Goal: Transaction & Acquisition: Purchase product/service

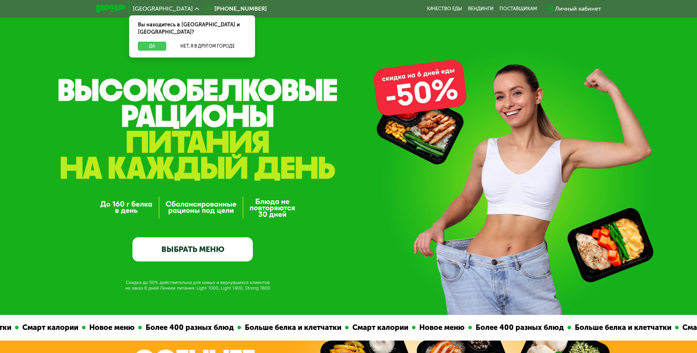
click at [149, 42] on button "Да" at bounding box center [152, 46] width 28 height 9
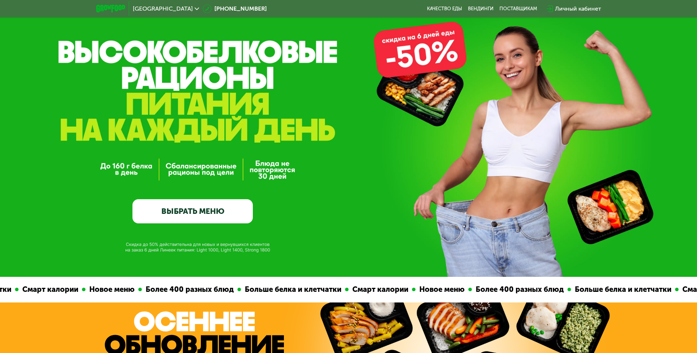
scroll to position [73, 0]
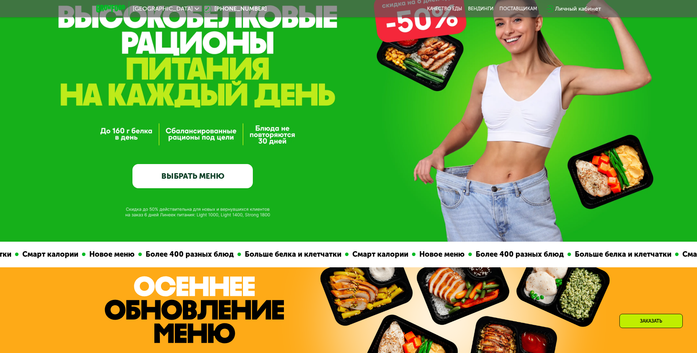
click at [183, 174] on link "ВЫБРАТЬ МЕНЮ" at bounding box center [193, 176] width 120 height 24
click at [201, 176] on link "ВЫБРАТЬ МЕНЮ" at bounding box center [193, 176] width 120 height 24
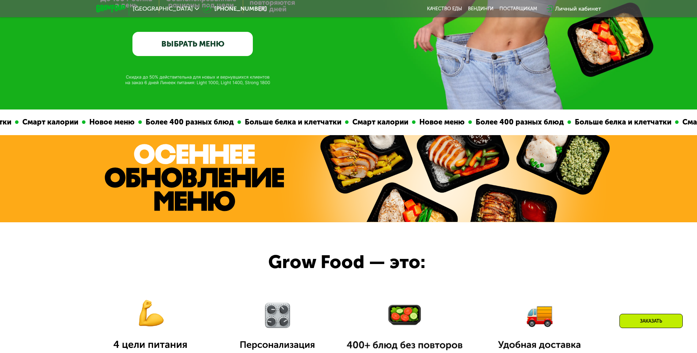
scroll to position [220, 0]
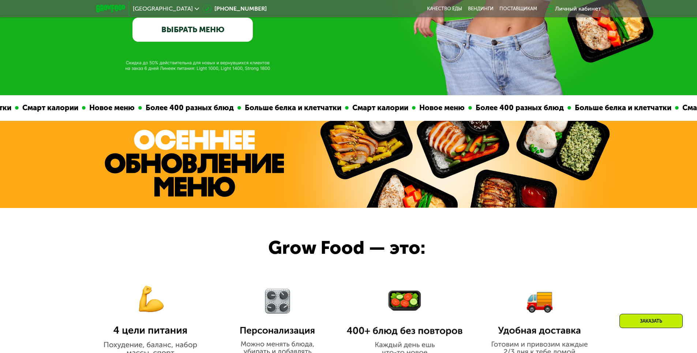
click at [208, 36] on link "ВЫБРАТЬ МЕНЮ" at bounding box center [193, 30] width 120 height 24
click at [201, 33] on link "ВЫБРАТЬ МЕНЮ" at bounding box center [193, 30] width 120 height 24
click at [185, 38] on link "ВЫБРАТЬ МЕНЮ" at bounding box center [193, 30] width 120 height 24
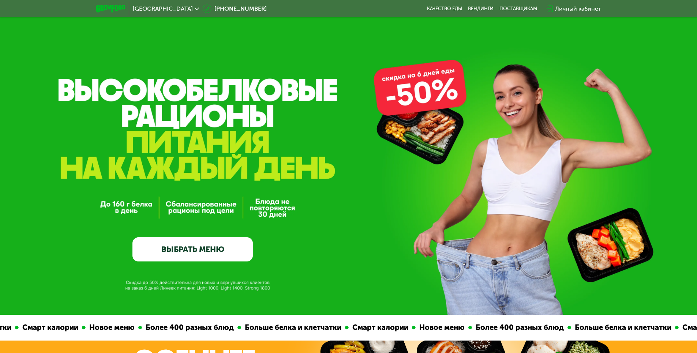
click at [203, 249] on link "ВЫБРАТЬ МЕНЮ" at bounding box center [193, 249] width 120 height 24
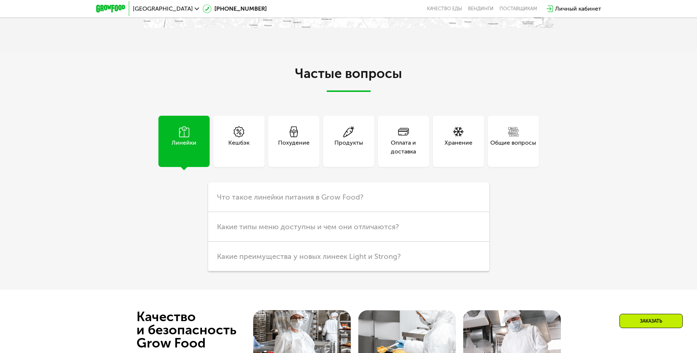
scroll to position [2056, 0]
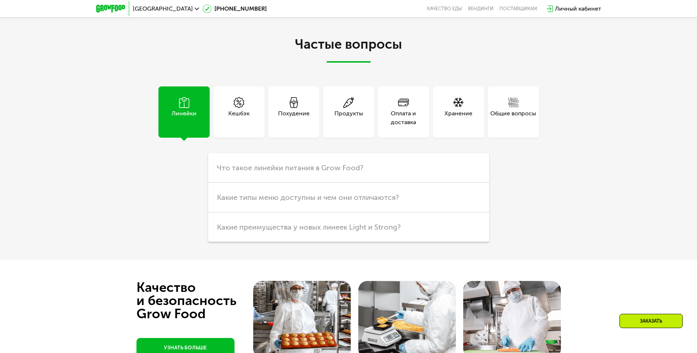
click at [513, 127] on div "Общие вопросы" at bounding box center [514, 118] width 46 height 18
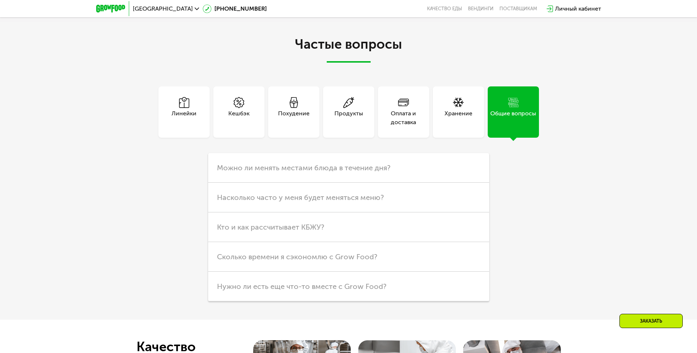
click at [463, 109] on span at bounding box center [458, 103] width 11 height 12
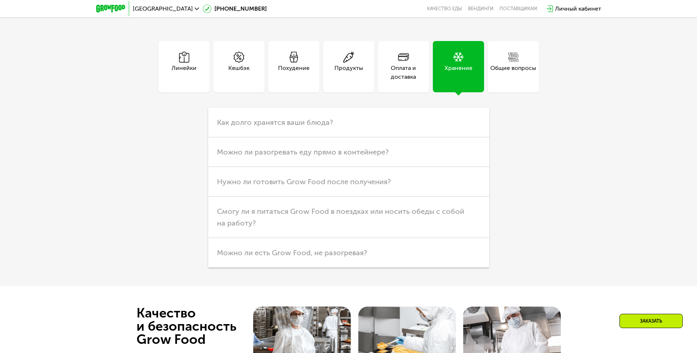
scroll to position [2166, 0]
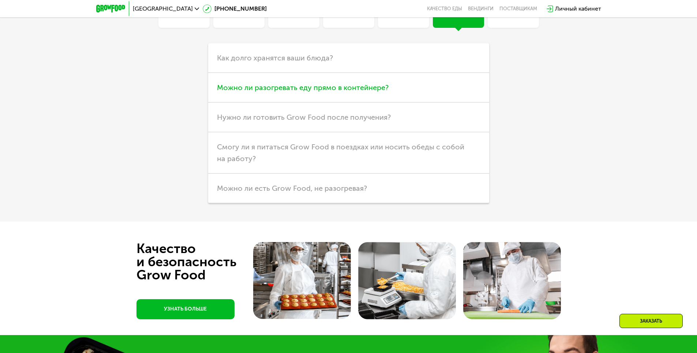
click at [298, 103] on h3 "Можно ли разогревать еду прямо в контейнере?" at bounding box center [348, 88] width 281 height 30
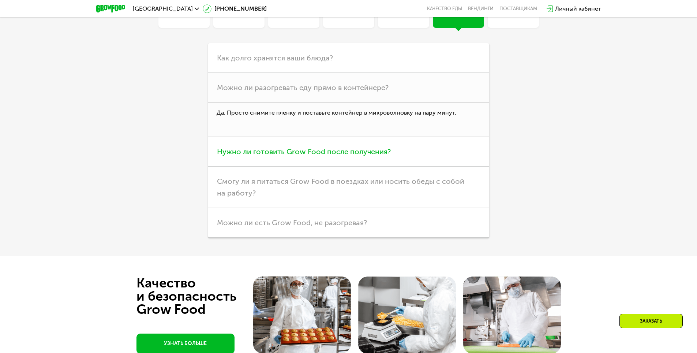
click at [297, 156] on span "Нужно ли готовить Grow Food после получения?" at bounding box center [304, 151] width 174 height 9
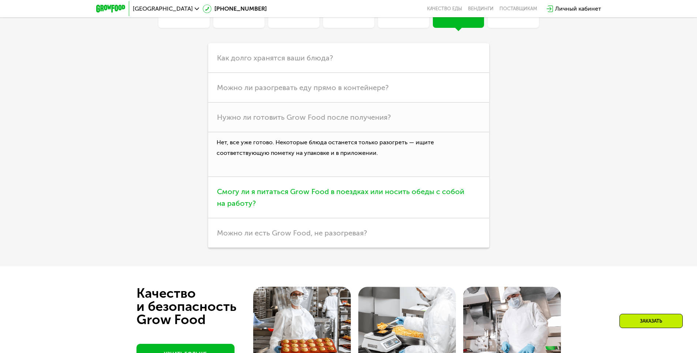
click at [257, 208] on span "Смогу ли я питаться Grow Food в поездках или носить обеды с собой на работу?" at bounding box center [340, 197] width 247 height 21
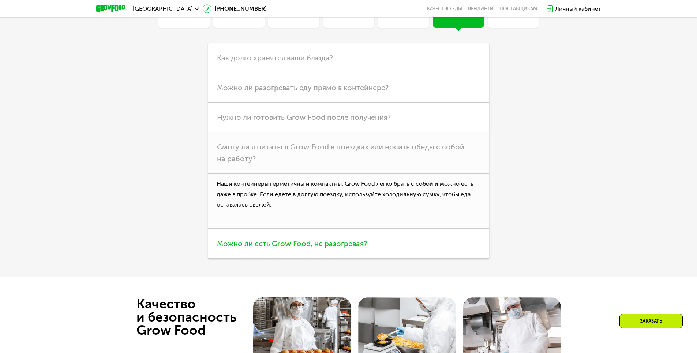
click at [314, 248] on span "Можно ли есть Grow Food, не разогревая?" at bounding box center [292, 243] width 150 height 9
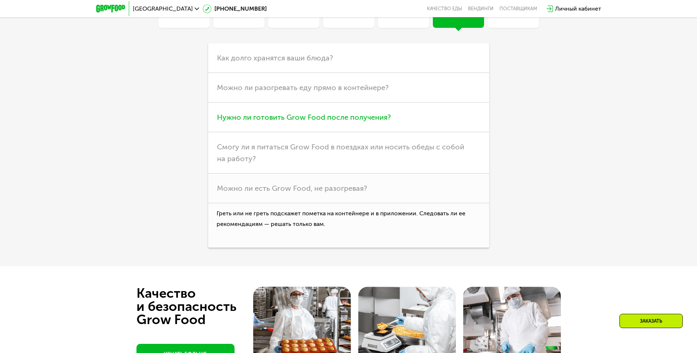
click at [271, 122] on span "Нужно ли готовить Grow Food после получения?" at bounding box center [304, 117] width 174 height 9
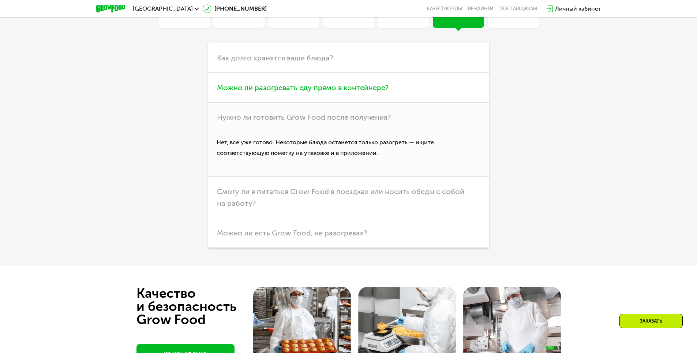
click at [247, 92] on span "Можно ли разогревать еду прямо в контейнере?" at bounding box center [303, 87] width 172 height 9
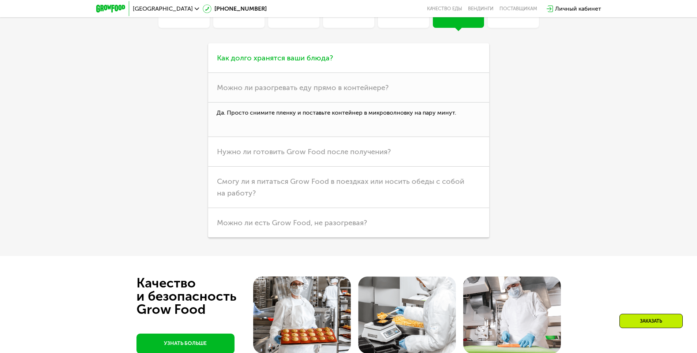
click at [261, 62] on span "Как долго хранятся ваши блюда?" at bounding box center [275, 57] width 116 height 9
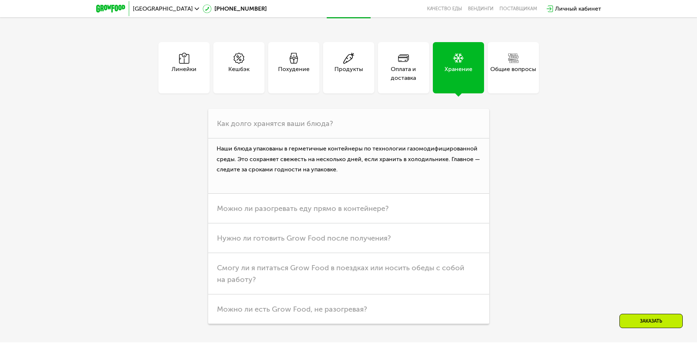
scroll to position [2093, 0]
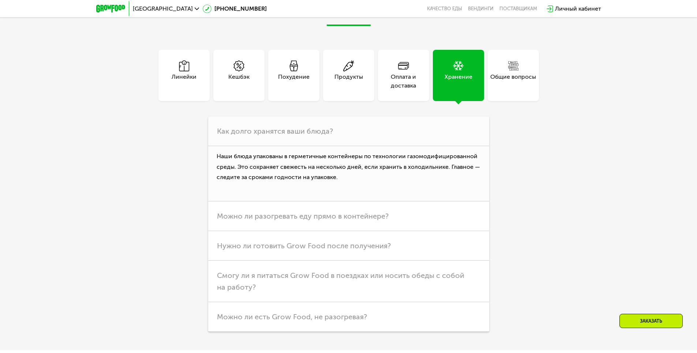
click at [173, 90] on div "Линейки" at bounding box center [184, 81] width 25 height 18
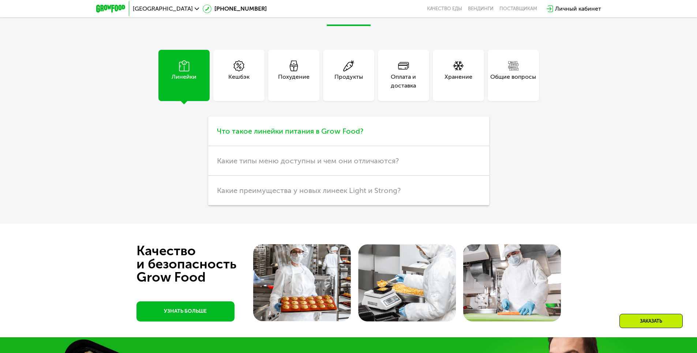
click at [316, 135] on span "Что такое линейки питания в Grow Food?" at bounding box center [290, 131] width 146 height 9
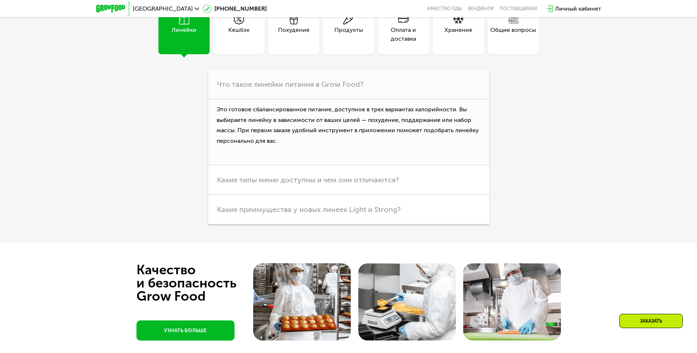
scroll to position [2166, 0]
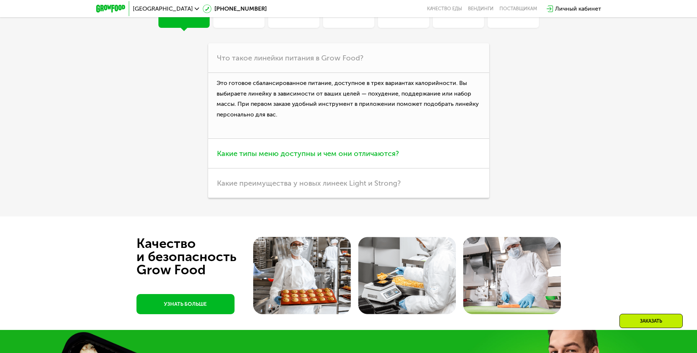
click at [293, 158] on span "Какие типы меню доступны и чем они отличаются?" at bounding box center [308, 153] width 182 height 9
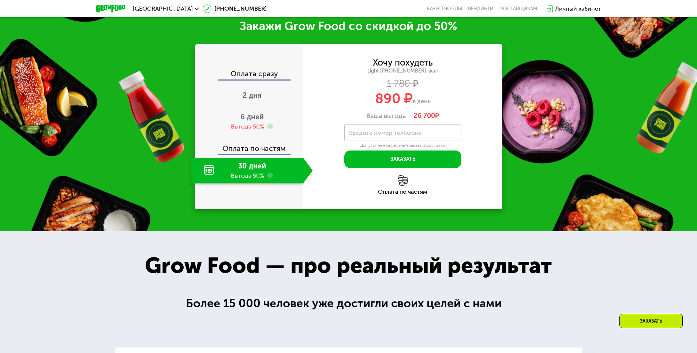
scroll to position [958, 0]
click at [410, 67] on div "Хочу похудеть" at bounding box center [403, 63] width 60 height 8
click at [402, 88] on div "1 780 ₽" at bounding box center [403, 84] width 199 height 8
click at [400, 107] on span "890 ₽" at bounding box center [394, 98] width 38 height 17
click at [385, 120] on div "Ваша выгода — 26 700 ₽" at bounding box center [403, 116] width 199 height 8
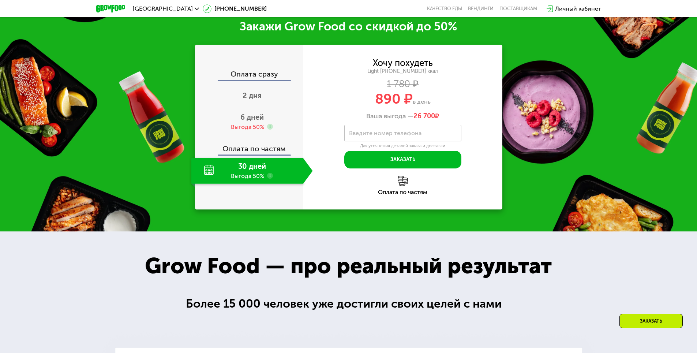
click at [254, 80] on div "Оплата сразу" at bounding box center [250, 75] width 108 height 10
click at [259, 100] on span "2 дня" at bounding box center [252, 95] width 19 height 9
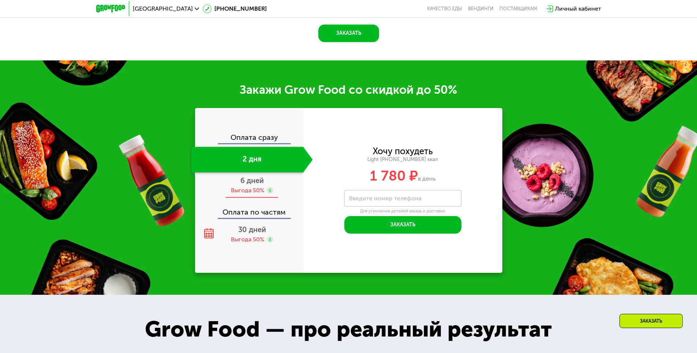
click at [249, 185] on span "6 дней" at bounding box center [252, 180] width 23 height 9
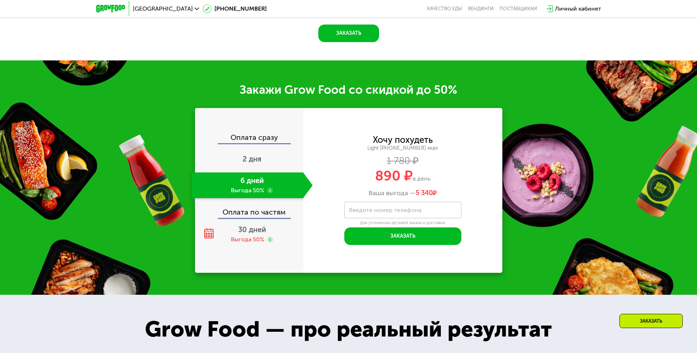
click at [247, 141] on div "Оплата сразу" at bounding box center [250, 139] width 108 height 10
click at [251, 163] on span "2 дня" at bounding box center [252, 158] width 19 height 9
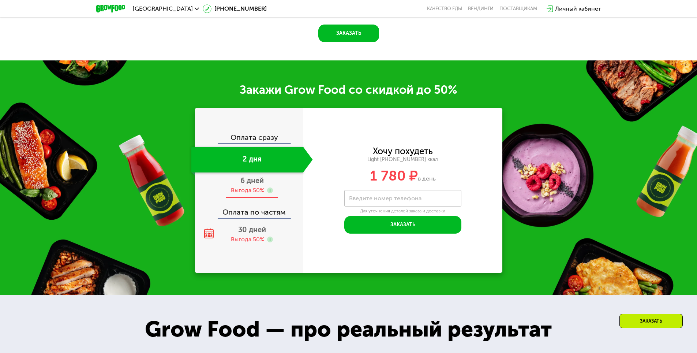
click at [253, 185] on span "6 дней" at bounding box center [252, 180] width 23 height 9
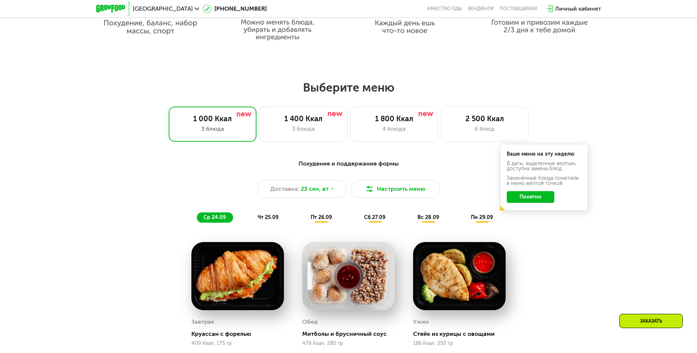
scroll to position [586, 0]
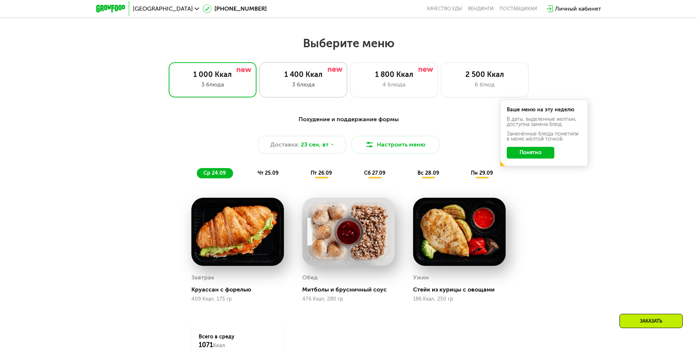
click at [307, 79] on div "1 400 Ккал" at bounding box center [303, 74] width 72 height 9
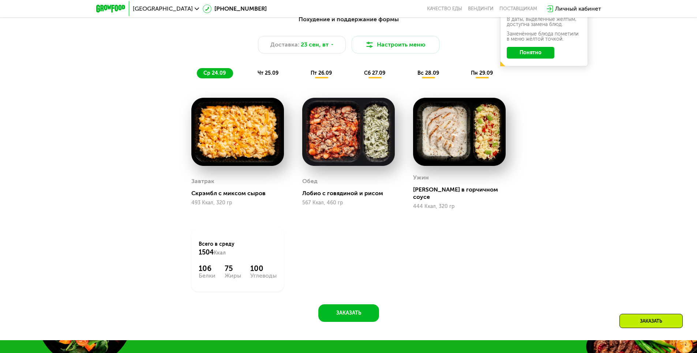
scroll to position [696, 0]
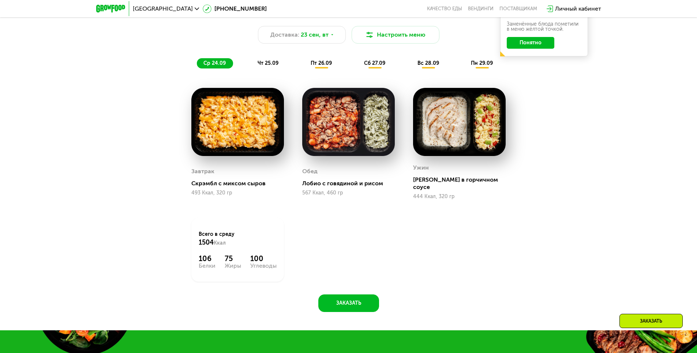
click at [266, 64] on span "чт 25.09" at bounding box center [268, 63] width 21 height 6
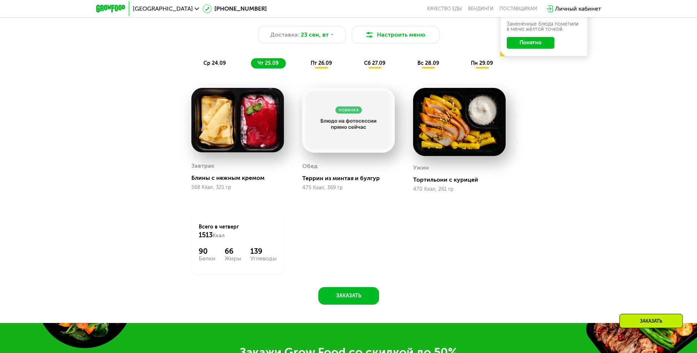
click at [323, 65] on span "пт 26.09" at bounding box center [321, 63] width 21 height 6
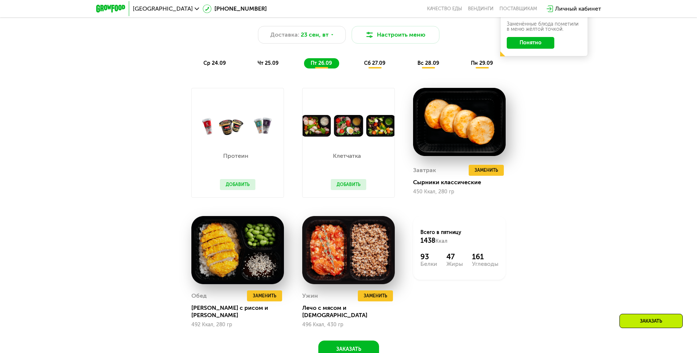
click at [378, 66] on span "сб 27.09" at bounding box center [374, 63] width 21 height 6
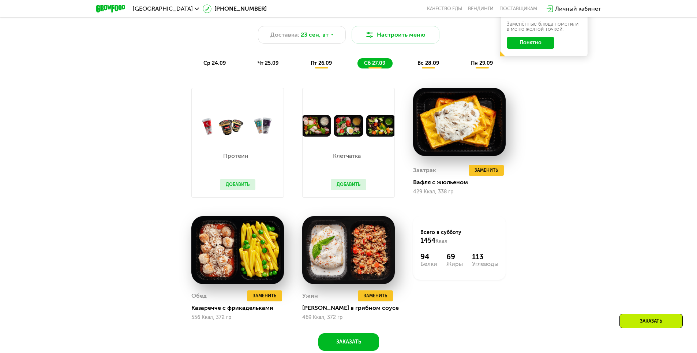
click at [438, 66] on span "вс 28.09" at bounding box center [429, 63] width 22 height 6
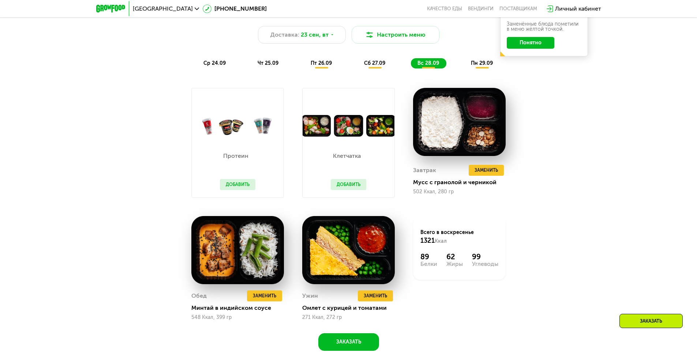
click at [481, 66] on span "пн 29.09" at bounding box center [482, 63] width 22 height 6
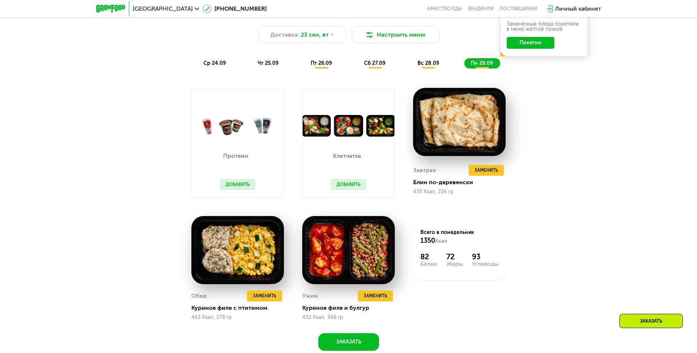
click at [431, 66] on span "вс 28.09" at bounding box center [429, 63] width 22 height 6
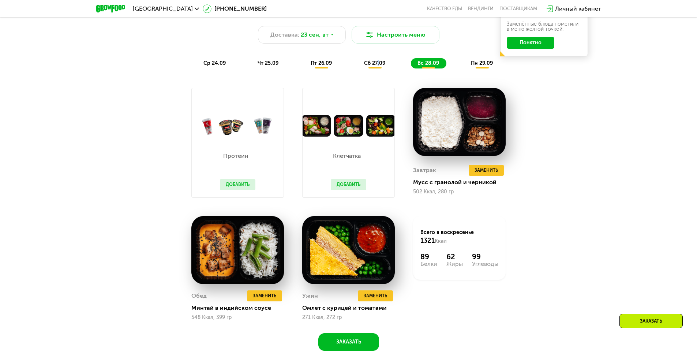
click at [379, 64] on span "сб 27.09" at bounding box center [374, 63] width 21 height 6
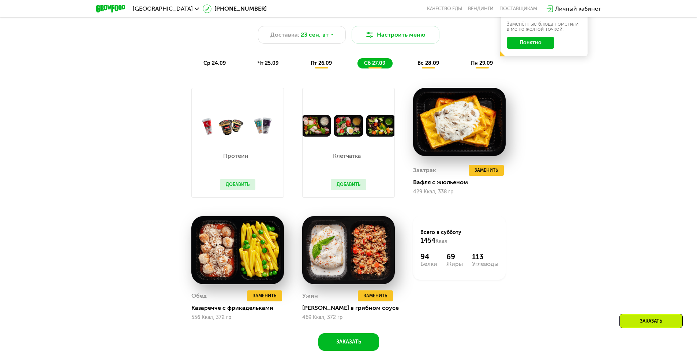
click at [324, 68] on div "пт 26.09" at bounding box center [321, 63] width 35 height 10
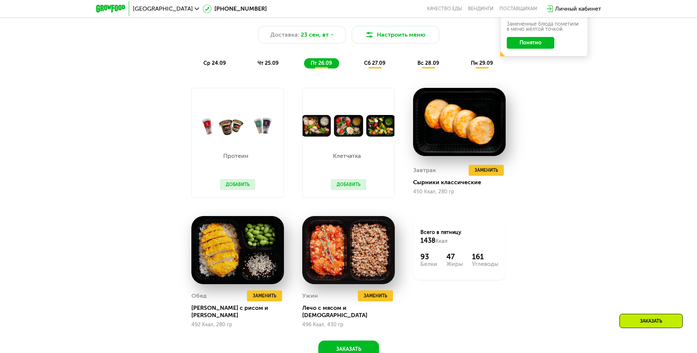
click at [275, 66] on span "чт 25.09" at bounding box center [268, 63] width 21 height 6
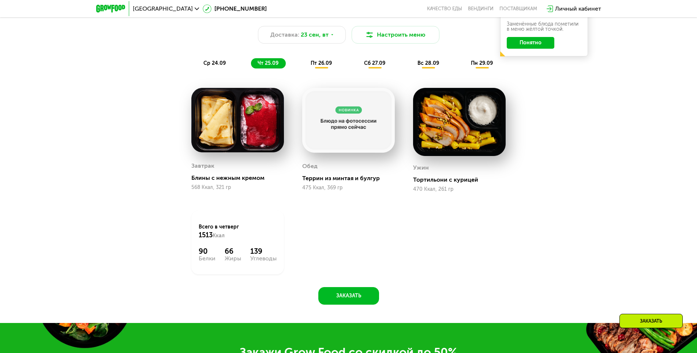
click at [217, 62] on div "ср 24.09" at bounding box center [215, 63] width 36 height 10
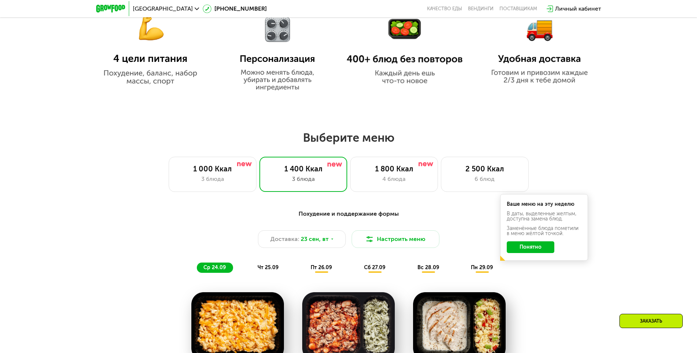
scroll to position [549, 0]
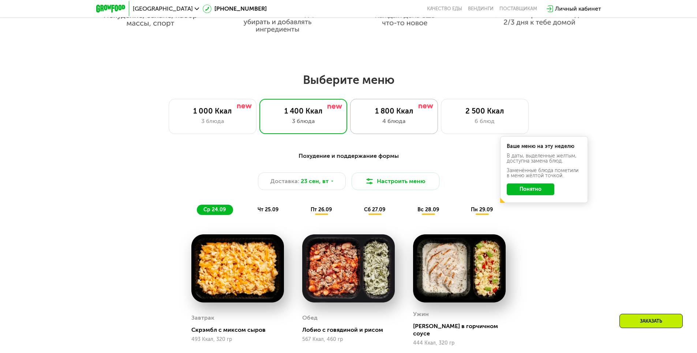
click at [396, 119] on div "4 блюда" at bounding box center [394, 121] width 72 height 9
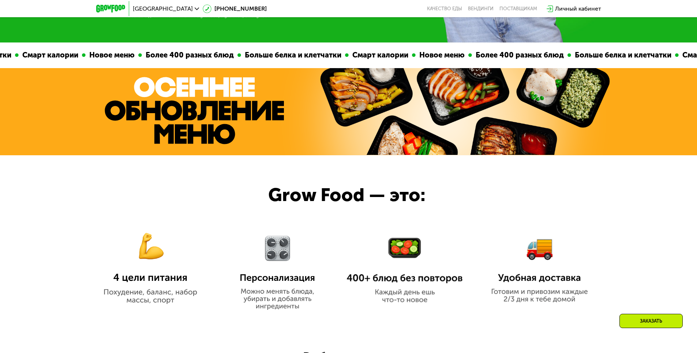
scroll to position [366, 0]
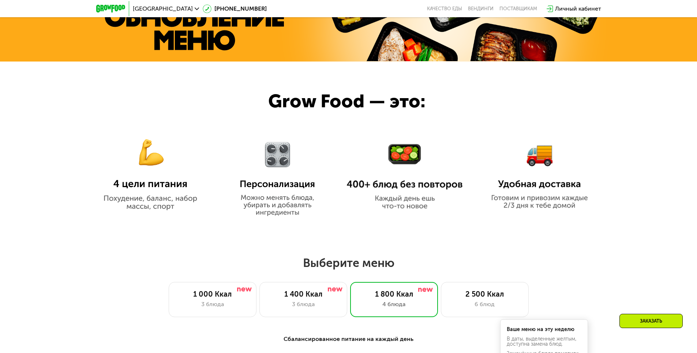
click at [534, 203] on img at bounding box center [540, 169] width 106 height 80
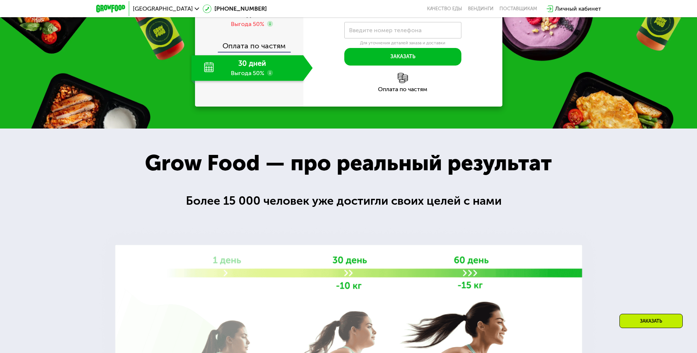
scroll to position [1062, 0]
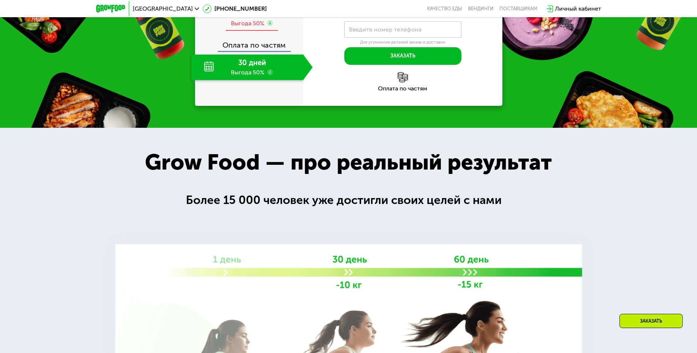
click at [248, 18] on span "6 дней" at bounding box center [252, 13] width 23 height 9
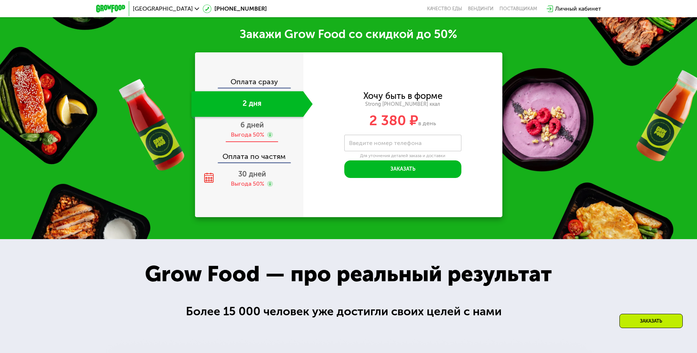
click at [261, 158] on div "Оплата по частям" at bounding box center [250, 153] width 108 height 17
click at [251, 121] on span "6 дней" at bounding box center [252, 124] width 23 height 9
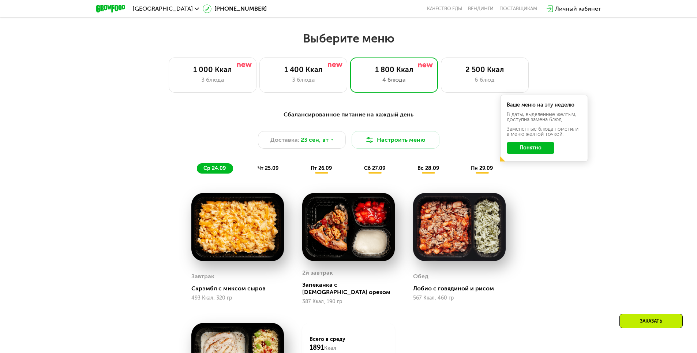
scroll to position [568, 0]
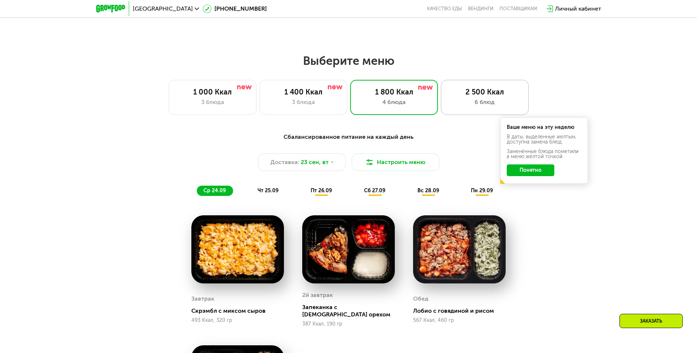
click at [488, 93] on div "2 500 Ккал" at bounding box center [485, 92] width 72 height 9
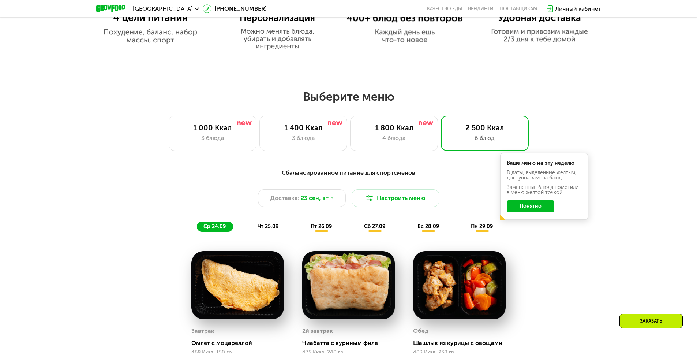
scroll to position [532, 0]
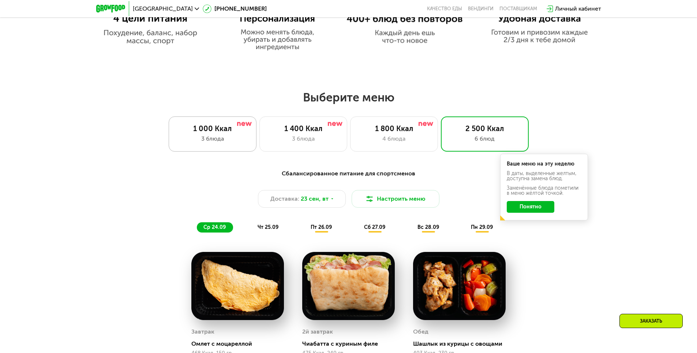
click at [213, 133] on div "1 000 Ккал" at bounding box center [212, 128] width 72 height 9
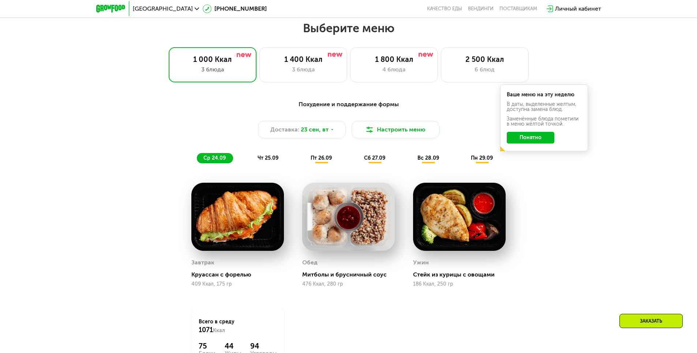
scroll to position [605, 0]
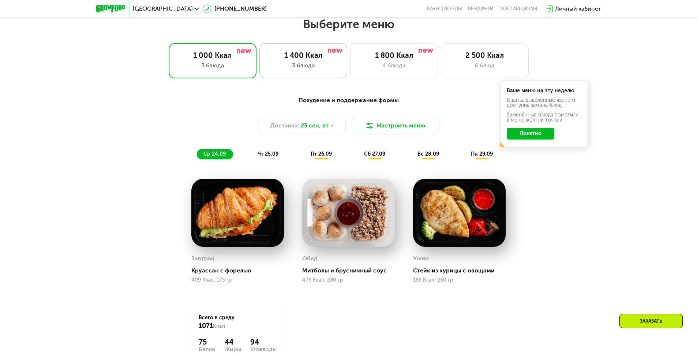
click at [299, 55] on div "1 400 Ккал" at bounding box center [303, 55] width 72 height 9
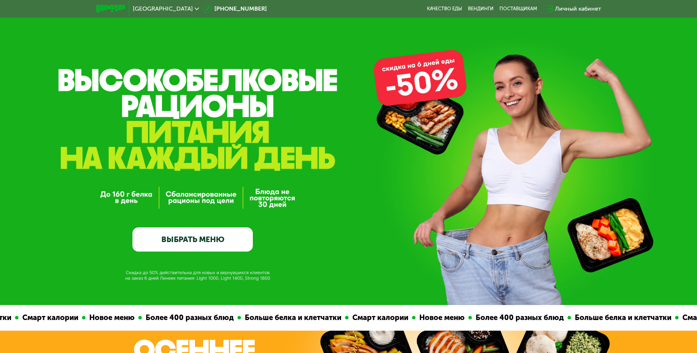
scroll to position [0, 0]
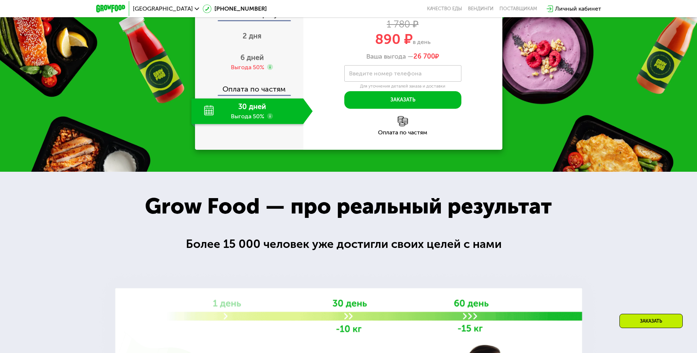
scroll to position [1031, 0]
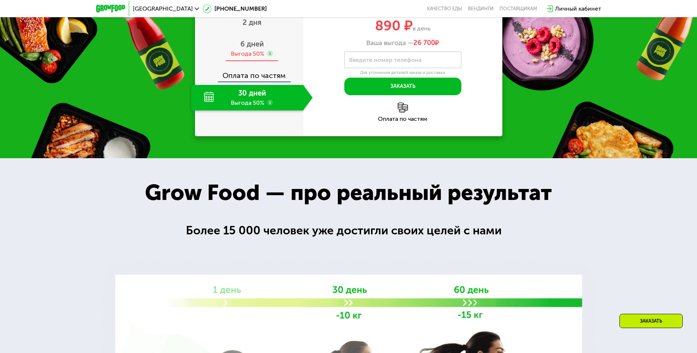
click at [250, 48] on span "6 дней" at bounding box center [252, 44] width 23 height 9
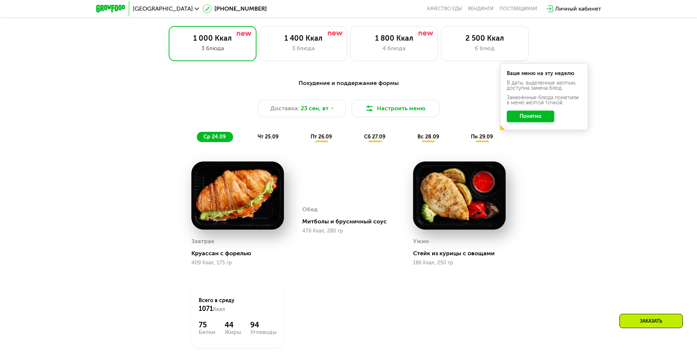
scroll to position [555, 0]
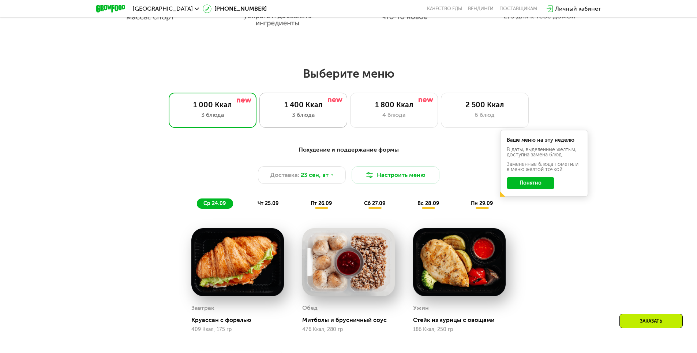
click at [317, 109] on div "1 400 Ккал" at bounding box center [303, 104] width 72 height 9
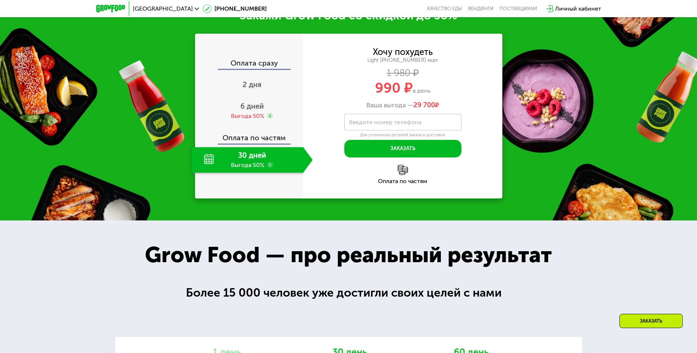
scroll to position [995, 0]
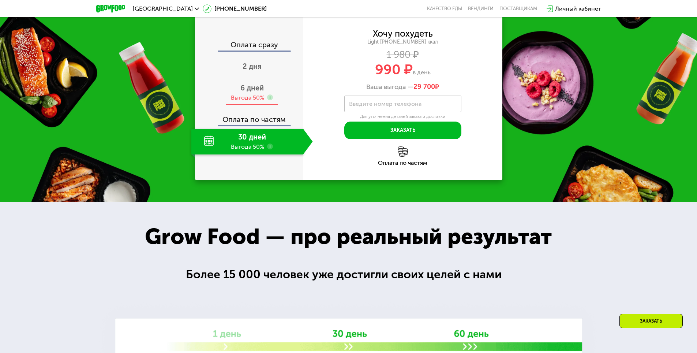
click at [250, 105] on div "6 дней Выгода 50%" at bounding box center [252, 93] width 122 height 26
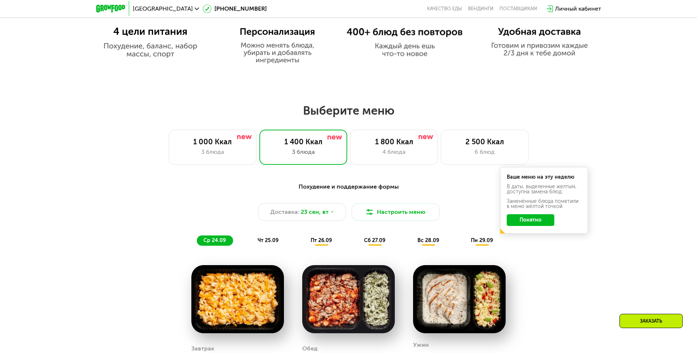
scroll to position [519, 0]
click at [213, 144] on div "1 000 Ккал" at bounding box center [212, 141] width 72 height 9
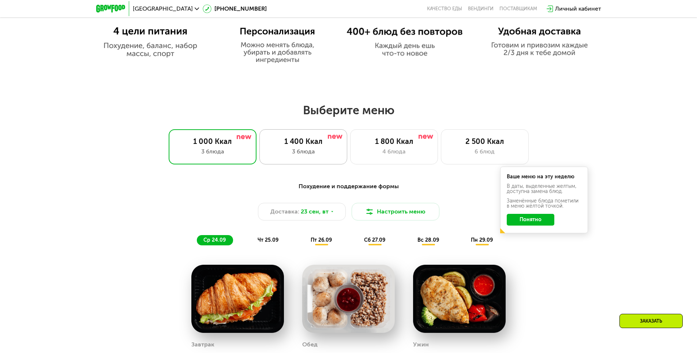
click at [302, 139] on div "1 400 Ккал" at bounding box center [303, 141] width 72 height 9
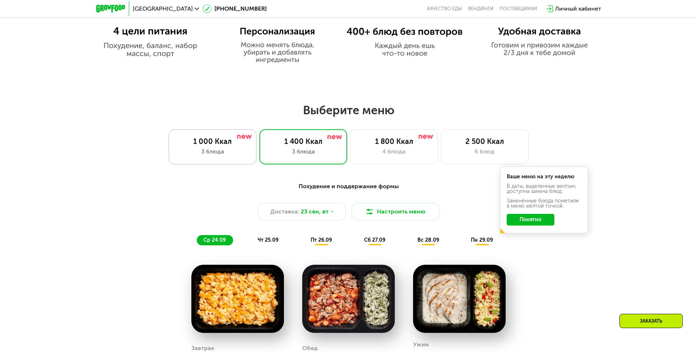
click at [210, 148] on div "1 000 Ккал 3 блюда" at bounding box center [213, 146] width 88 height 35
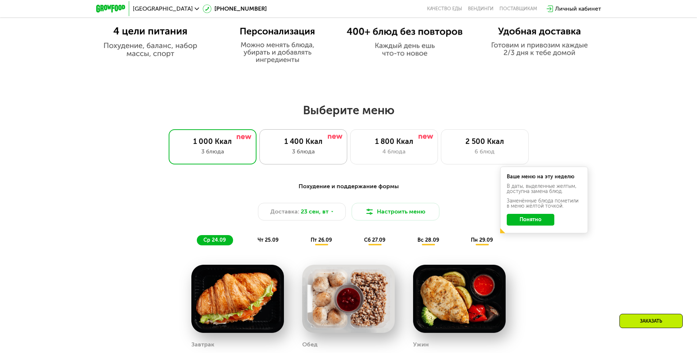
click at [298, 150] on div "3 блюда" at bounding box center [303, 151] width 72 height 9
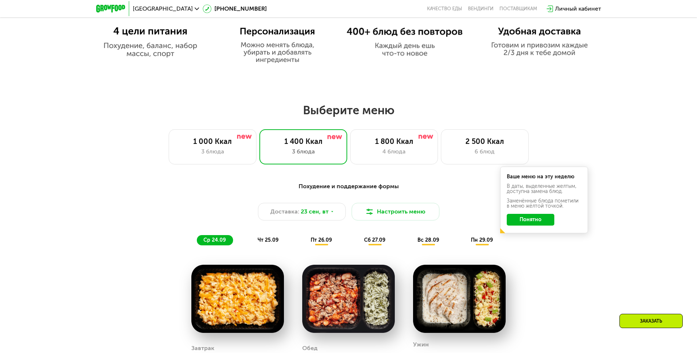
scroll to position [555, 0]
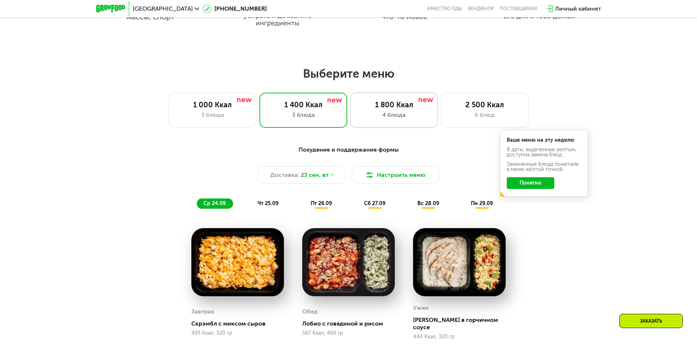
click at [413, 109] on div "1 800 Ккал" at bounding box center [394, 104] width 72 height 9
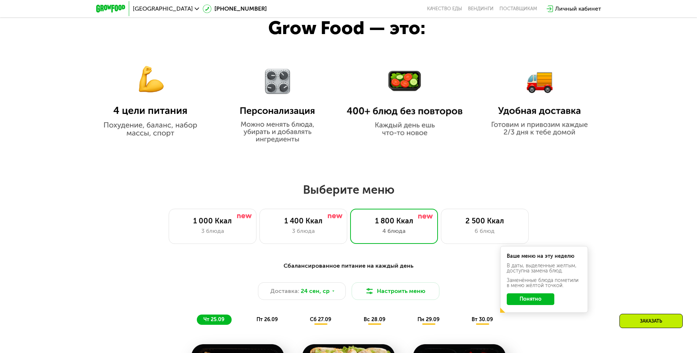
scroll to position [549, 0]
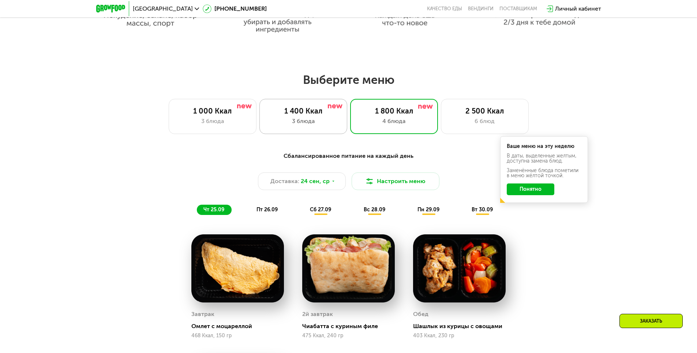
click at [309, 114] on div "1 400 Ккал" at bounding box center [303, 111] width 72 height 9
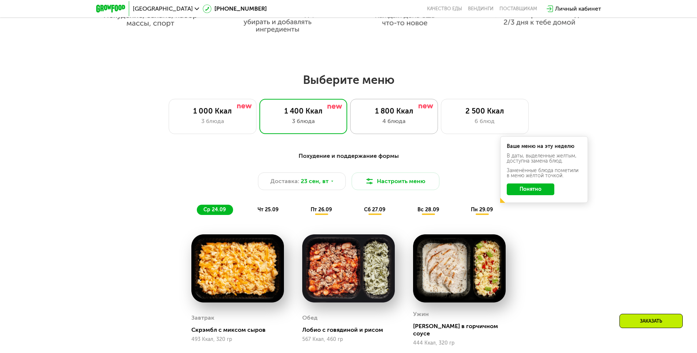
click at [403, 122] on div "4 блюда" at bounding box center [394, 121] width 72 height 9
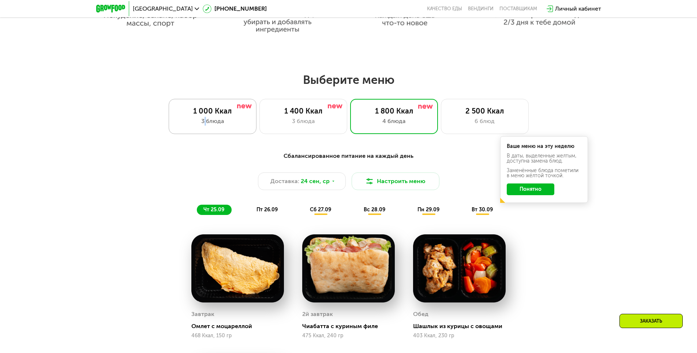
click at [206, 120] on div "3 блюда" at bounding box center [212, 121] width 72 height 9
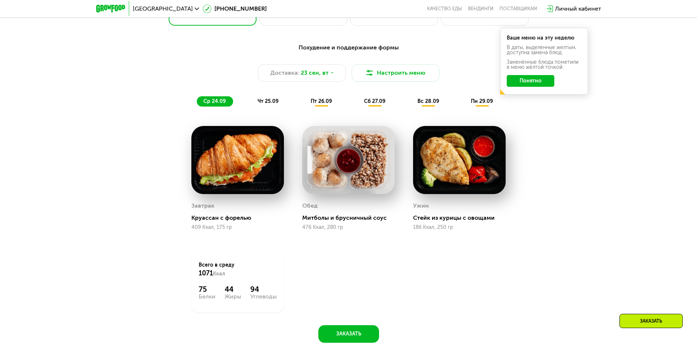
scroll to position [659, 0]
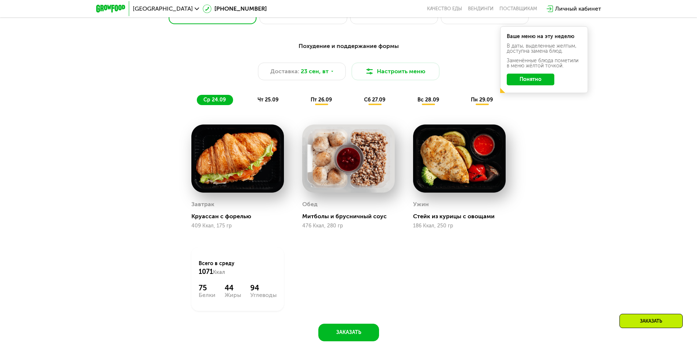
click at [276, 103] on span "чт 25.09" at bounding box center [268, 100] width 21 height 6
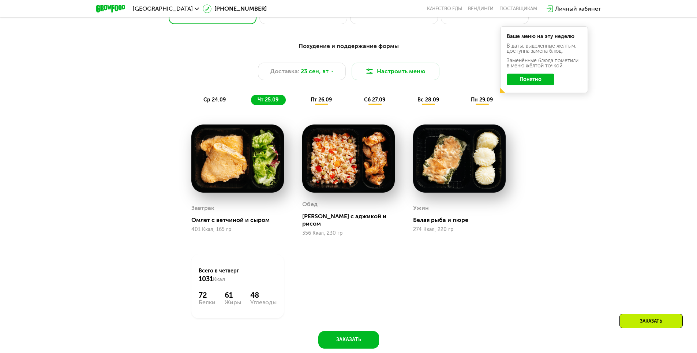
click at [330, 102] on span "пт 26.09" at bounding box center [321, 100] width 21 height 6
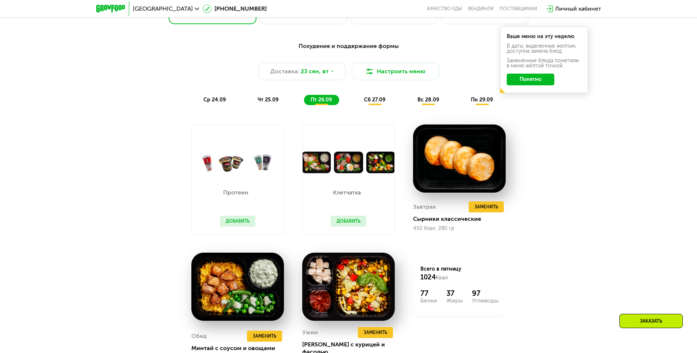
click at [380, 103] on span "сб 27.09" at bounding box center [374, 100] width 21 height 6
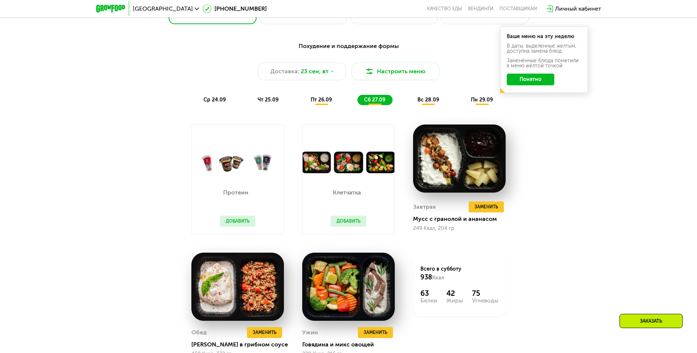
click at [440, 103] on div "вс 28.09" at bounding box center [429, 100] width 36 height 10
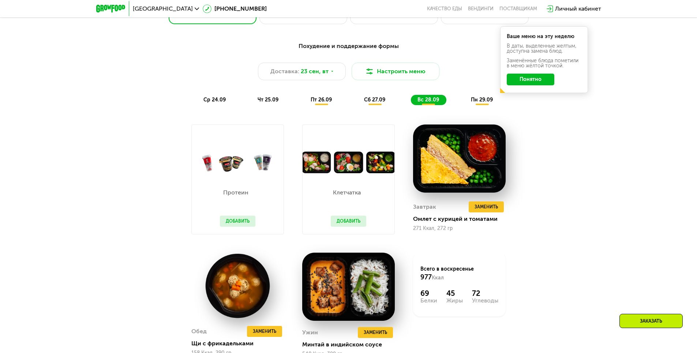
click at [483, 102] on span "пн 29.09" at bounding box center [482, 100] width 22 height 6
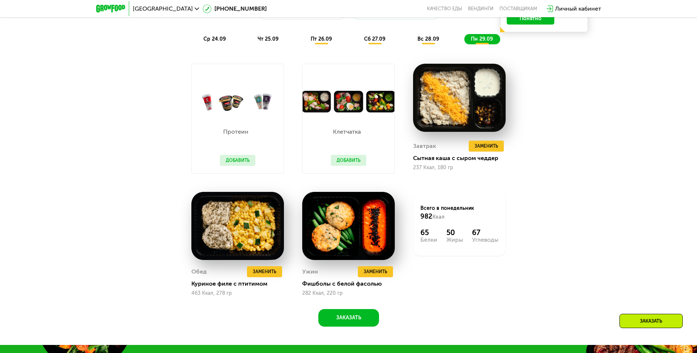
scroll to position [769, 0]
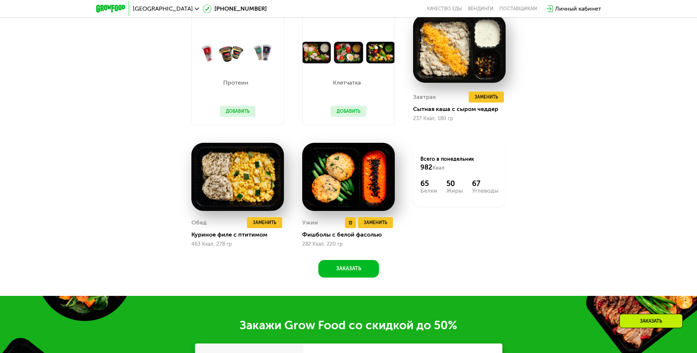
click at [353, 174] on img at bounding box center [348, 177] width 93 height 68
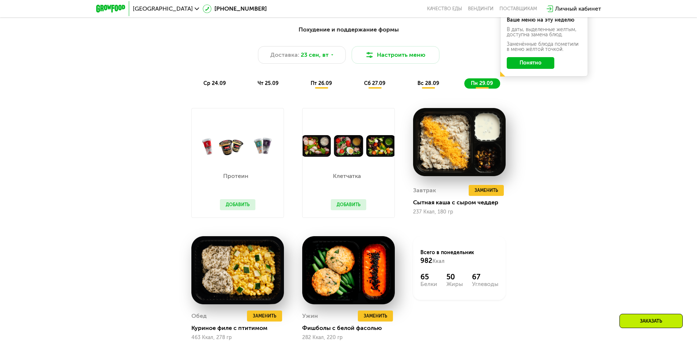
scroll to position [659, 0]
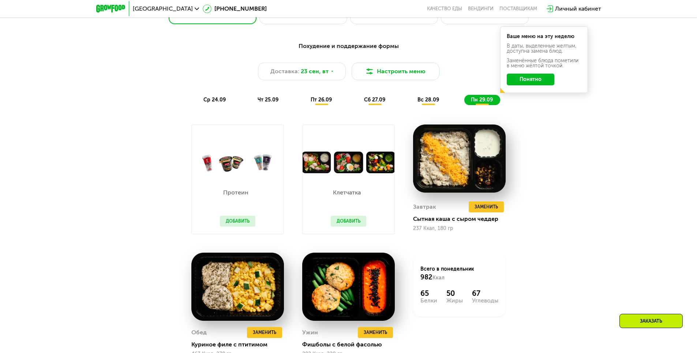
click at [211, 103] on span "ср 24.09" at bounding box center [215, 100] width 22 height 6
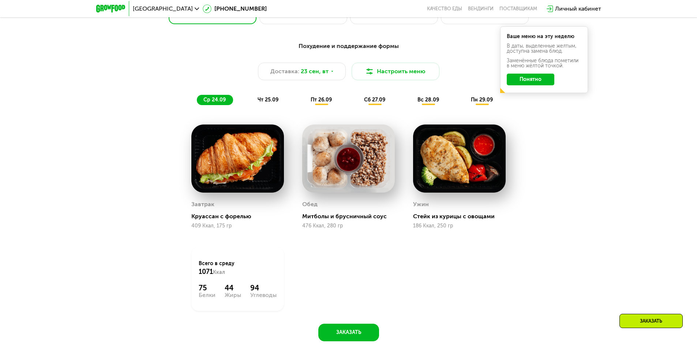
click at [271, 103] on span "чт 25.09" at bounding box center [268, 100] width 21 height 6
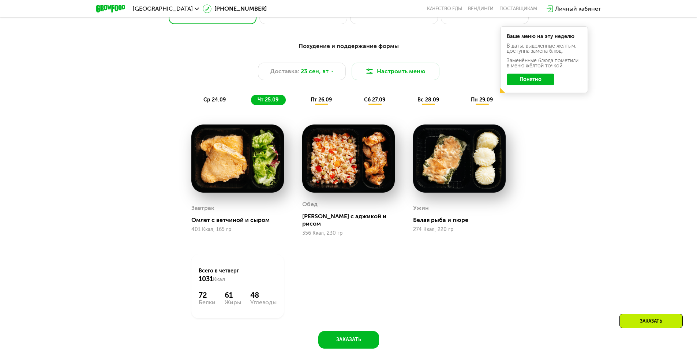
click at [340, 101] on div "ср 24.09 чт 25.09 пт 26.09 сб 27.09 вс 28.09 пн 29.09" at bounding box center [349, 100] width 304 height 10
click at [320, 102] on span "пт 26.09" at bounding box center [321, 100] width 21 height 6
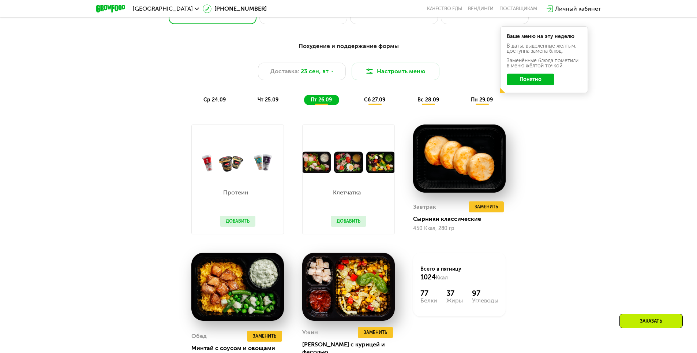
click at [376, 100] on span "сб 27.09" at bounding box center [374, 100] width 21 height 6
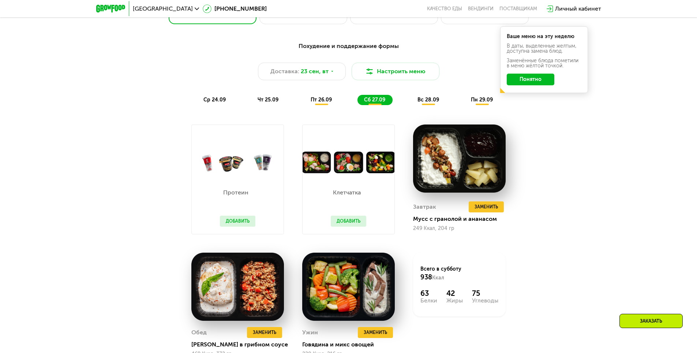
click at [437, 103] on span "вс 28.09" at bounding box center [429, 100] width 22 height 6
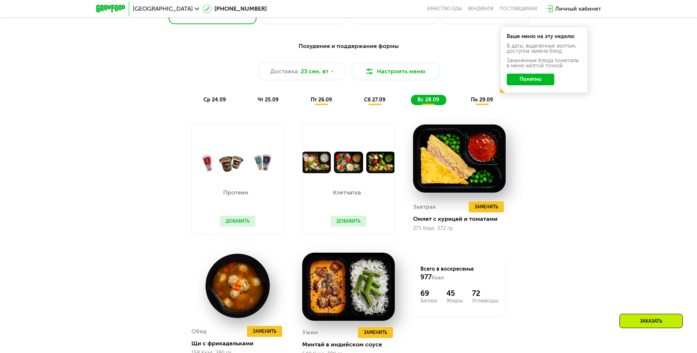
click at [479, 102] on span "пн 29.09" at bounding box center [482, 100] width 22 height 6
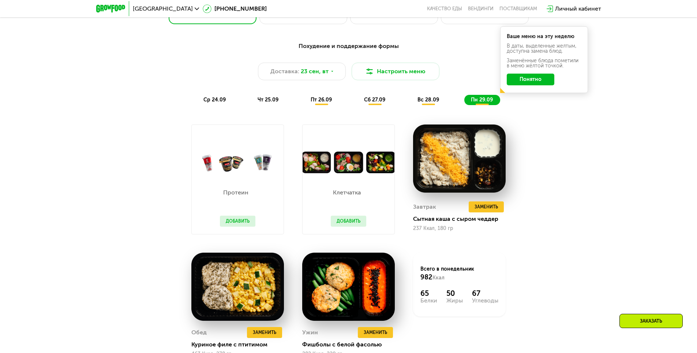
click at [216, 100] on span "ср 24.09" at bounding box center [215, 100] width 22 height 6
